Goal: Transaction & Acquisition: Purchase product/service

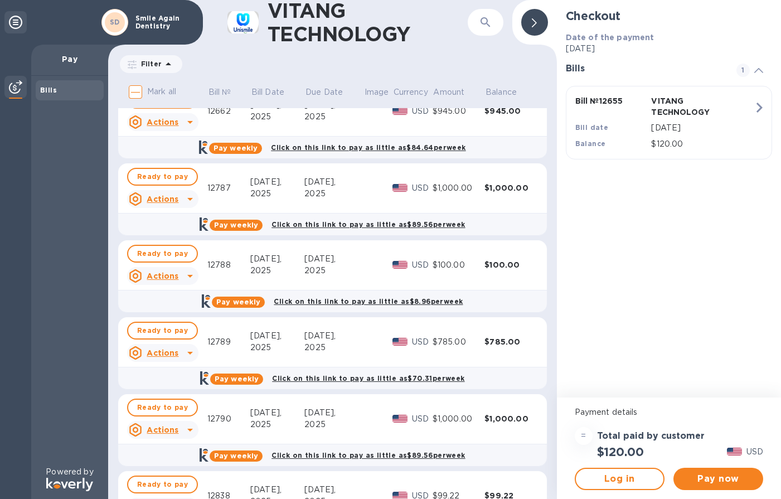
scroll to position [629, 0]
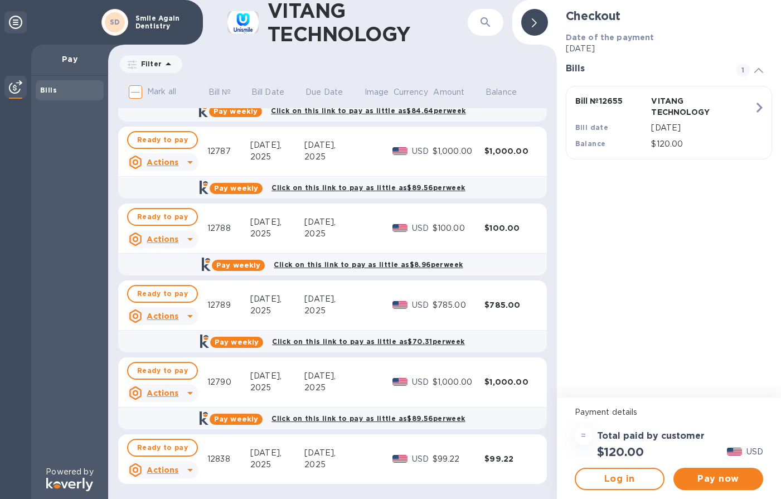
drag, startPoint x: 725, startPoint y: 470, endPoint x: 679, endPoint y: 328, distance: 149.3
click at [679, 328] on div "Checkout Date of the payment [DATE] Bills 1 Bill № 12655 VITANG TECHNOLOGY Bill…" at bounding box center [669, 249] width 224 height 499
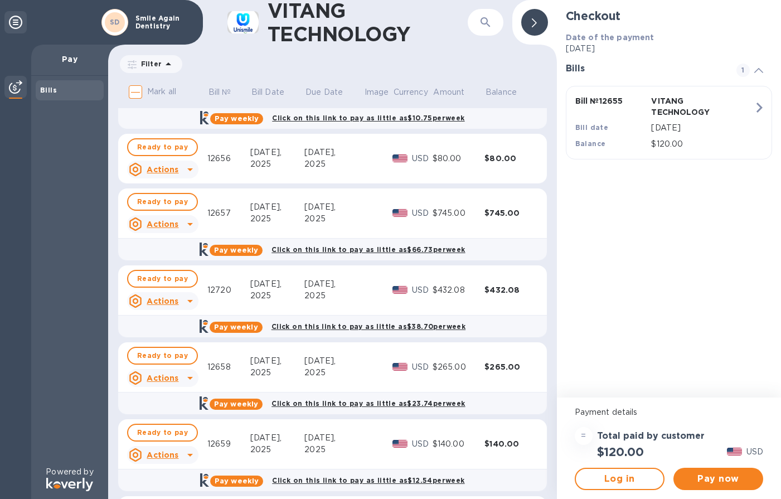
scroll to position [0, 0]
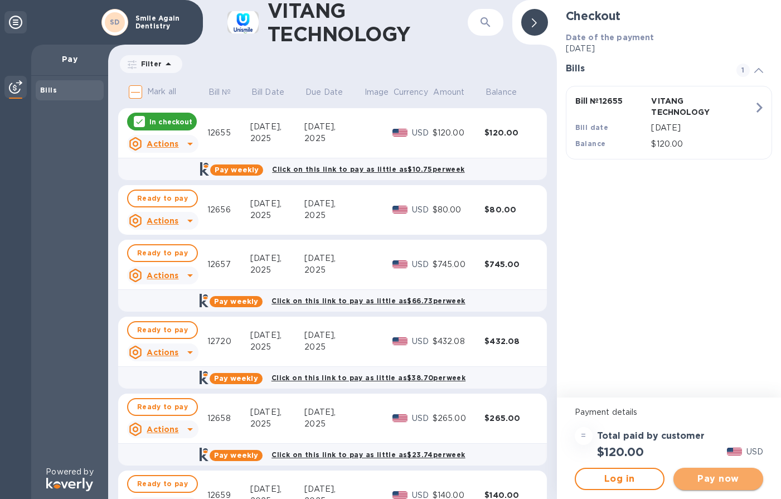
click at [711, 477] on span "Pay now" at bounding box center [718, 478] width 72 height 13
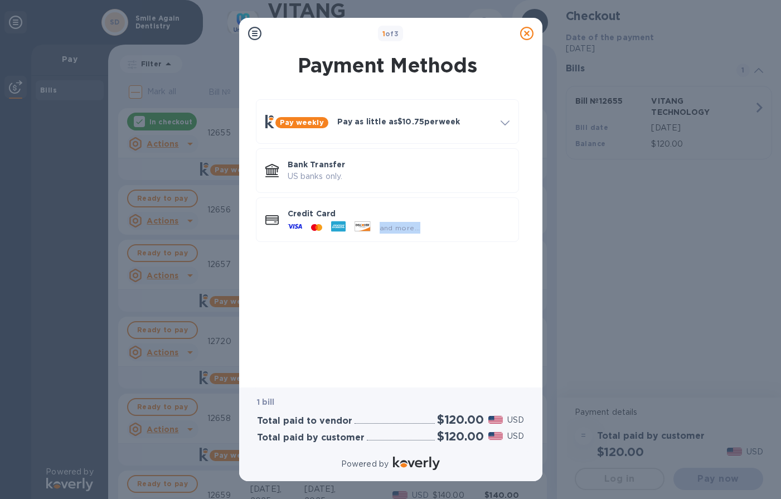
drag, startPoint x: 373, startPoint y: 226, endPoint x: 427, endPoint y: 352, distance: 137.3
click at [429, 350] on div "Pay weekly Pay as little as $10.75 per week How it works Split payments into sm…" at bounding box center [387, 233] width 285 height 286
click at [470, 418] on h2 "$120.00" at bounding box center [460, 419] width 47 height 14
drag, startPoint x: 486, startPoint y: 416, endPoint x: 527, endPoint y: 421, distance: 40.9
click at [527, 421] on div "1 bill Total paid to vendor $120.00 USD Total paid by customer $120.00 USD" at bounding box center [390, 419] width 285 height 64
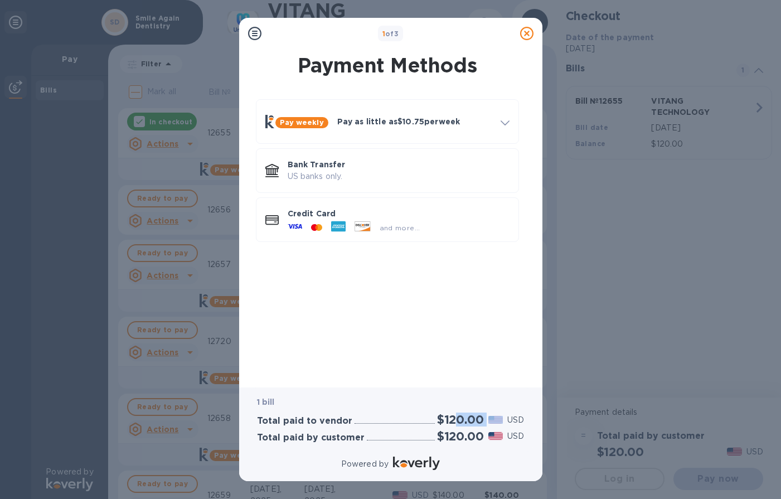
drag, startPoint x: 456, startPoint y: 418, endPoint x: 478, endPoint y: 418, distance: 22.3
click at [494, 420] on div "$120.00 USD" at bounding box center [481, 419] width 92 height 18
click at [373, 216] on p "Credit Card" at bounding box center [399, 213] width 222 height 11
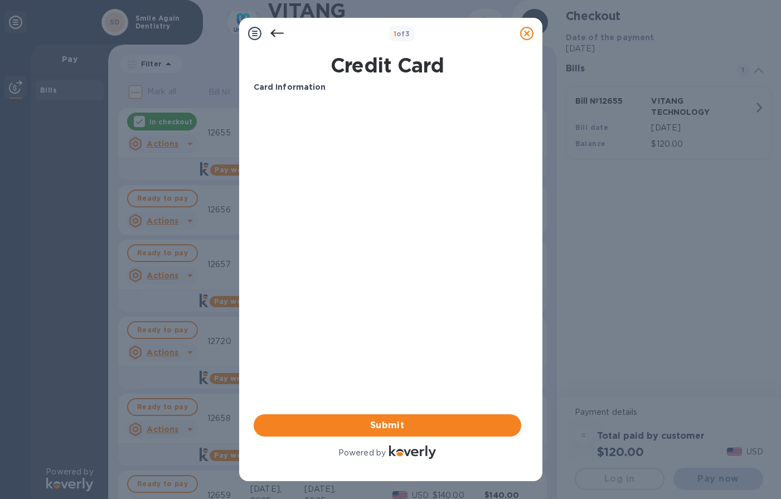
click at [365, 62] on h1 "Credit Card" at bounding box center [387, 64] width 276 height 23
click at [384, 242] on div "Card Information Your browser does not support iframes Submit Powered by" at bounding box center [387, 270] width 267 height 379
click at [299, 86] on b "Card Information" at bounding box center [290, 86] width 72 height 9
click at [418, 198] on div "Card Information Your browser does not support iframes Submit Powered by" at bounding box center [387, 270] width 267 height 379
drag, startPoint x: 303, startPoint y: 88, endPoint x: 305, endPoint y: 99, distance: 11.3
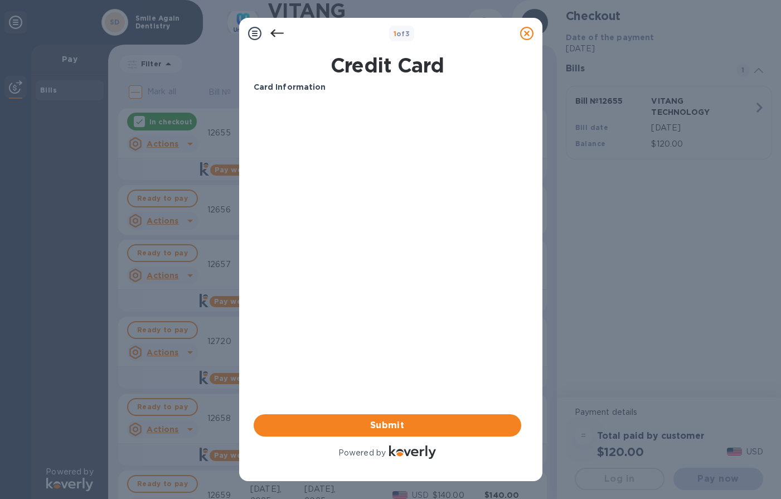
click at [304, 92] on p "Card Information" at bounding box center [387, 87] width 267 height 12
click at [367, 188] on div "Your browser does not support iframes" at bounding box center [387, 145] width 276 height 95
click at [332, 207] on div "Card Information Your browser does not support iframes Submit Powered by" at bounding box center [387, 270] width 267 height 379
drag, startPoint x: 332, startPoint y: 207, endPoint x: 328, endPoint y: 222, distance: 15.0
click at [328, 217] on div "Card Information Your browser does not support iframes Submit Powered by" at bounding box center [387, 270] width 267 height 379
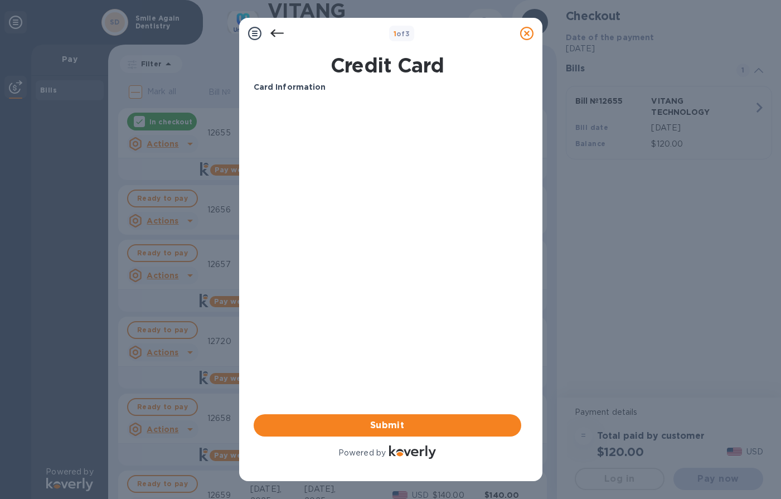
drag, startPoint x: 316, startPoint y: 272, endPoint x: 298, endPoint y: 291, distance: 26.4
click at [310, 277] on div "Card Information Your browser does not support iframes Submit Powered by" at bounding box center [387, 270] width 267 height 379
drag, startPoint x: 279, startPoint y: 335, endPoint x: 349, endPoint y: 329, distance: 71.1
click at [310, 333] on div "Card Information Your browser does not support iframes Submit Powered by" at bounding box center [387, 270] width 267 height 379
click at [441, 332] on div "Card Information Your browser does not support iframes Submit Powered by" at bounding box center [387, 270] width 267 height 379
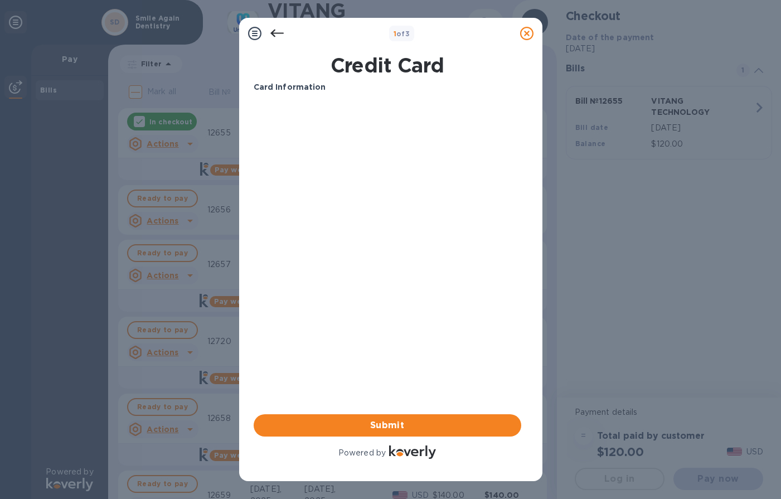
click at [456, 339] on div "Card Information Your browser does not support iframes Submit Powered by" at bounding box center [387, 270] width 267 height 379
click at [315, 86] on b "Card Information" at bounding box center [290, 86] width 72 height 9
click at [323, 86] on p "Card Information" at bounding box center [387, 87] width 267 height 12
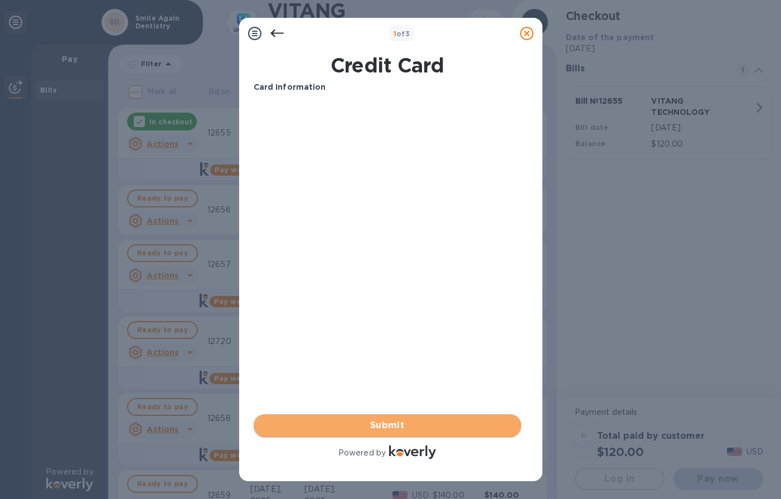
click at [383, 425] on span "Submit" at bounding box center [387, 424] width 250 height 13
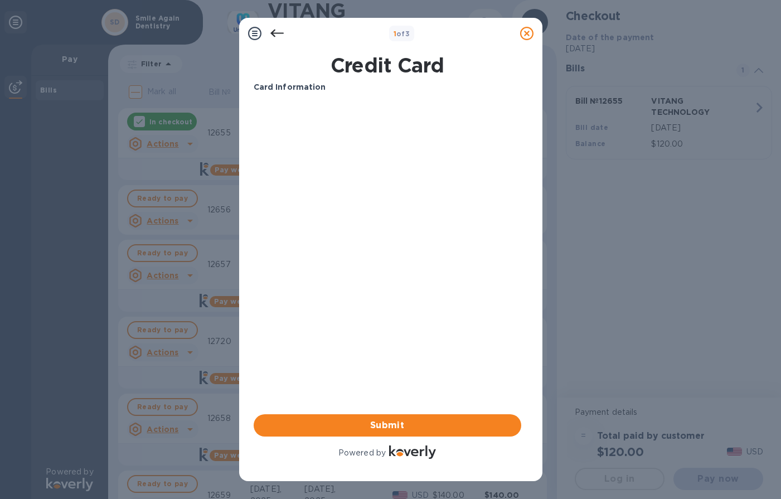
click at [252, 31] on icon at bounding box center [254, 33] width 13 height 13
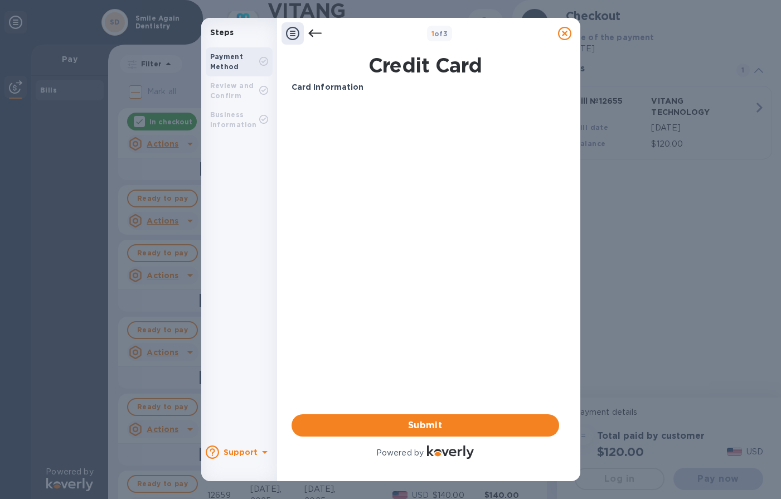
click at [233, 55] on b "Payment Method" at bounding box center [226, 61] width 33 height 18
click at [358, 90] on b "Card Information" at bounding box center [327, 86] width 72 height 9
click at [407, 238] on div "Card Information Your browser does not support iframes Submit Powered by" at bounding box center [424, 270] width 267 height 379
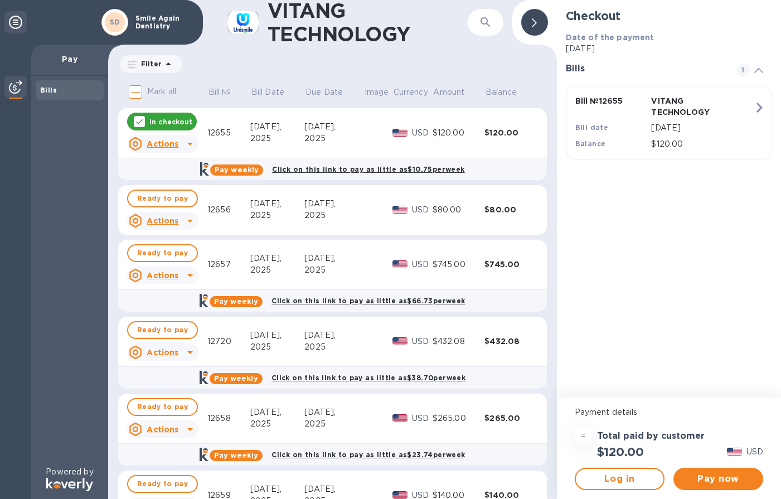
click at [167, 90] on p "Mark all" at bounding box center [161, 92] width 29 height 12
click at [147, 90] on input "Mark all" at bounding box center [135, 91] width 23 height 23
checkbox input "true"
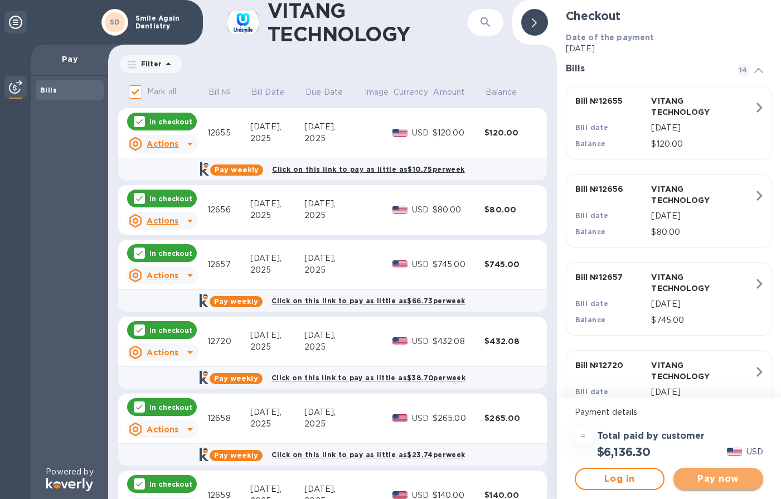
click at [707, 481] on span "Pay now" at bounding box center [718, 478] width 72 height 13
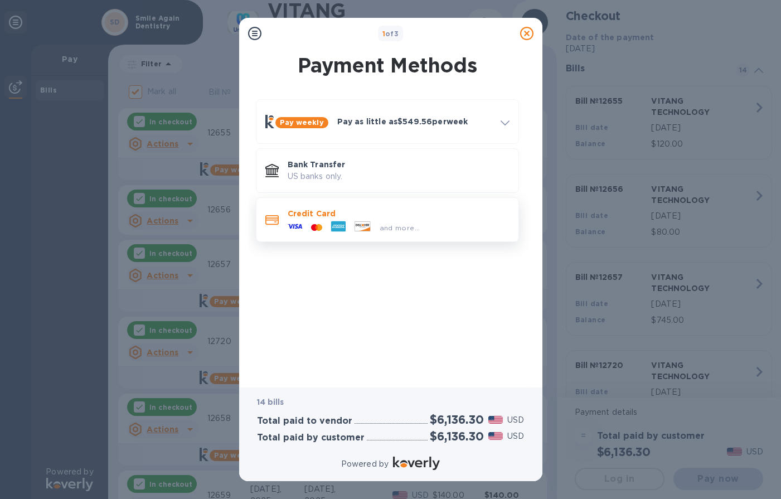
click at [339, 222] on icon at bounding box center [338, 226] width 14 height 11
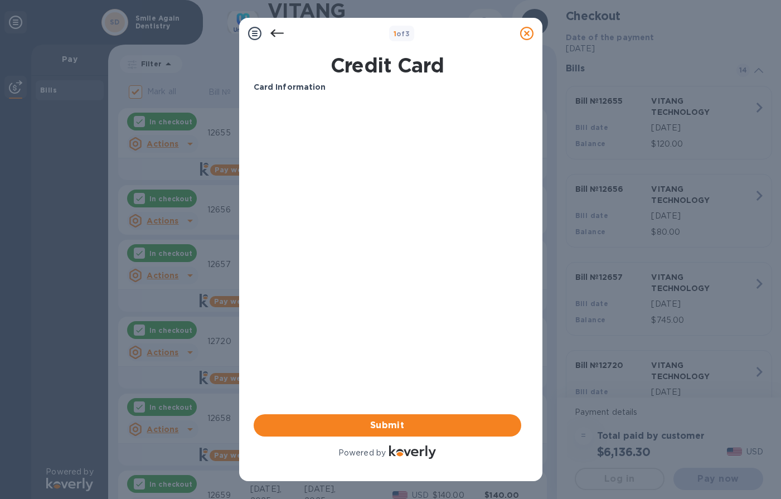
drag, startPoint x: 339, startPoint y: 233, endPoint x: 318, endPoint y: 327, distance: 96.0
click at [318, 327] on div "Card Information Your browser does not support iframes Submit Powered by" at bounding box center [387, 270] width 267 height 379
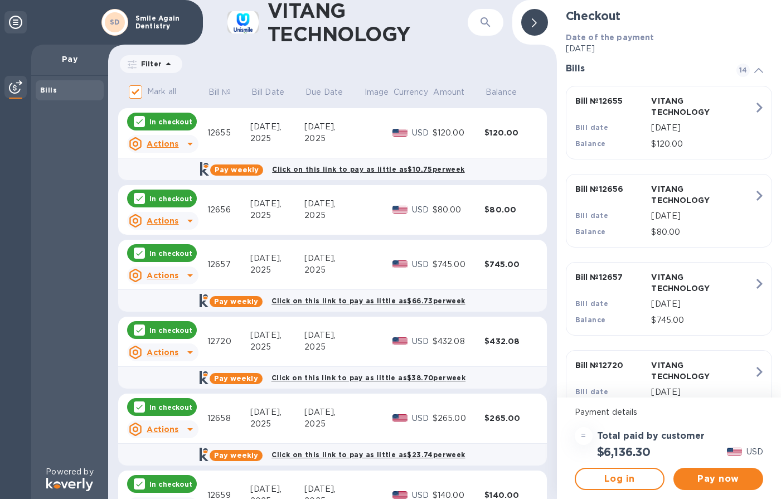
click at [449, 51] on div "VITANG TECHNOLOGY ​ Filter Amount Mark all Bill № Bill Date Due Date Image Curr…" at bounding box center [332, 249] width 449 height 499
